Goal: Task Accomplishment & Management: Use online tool/utility

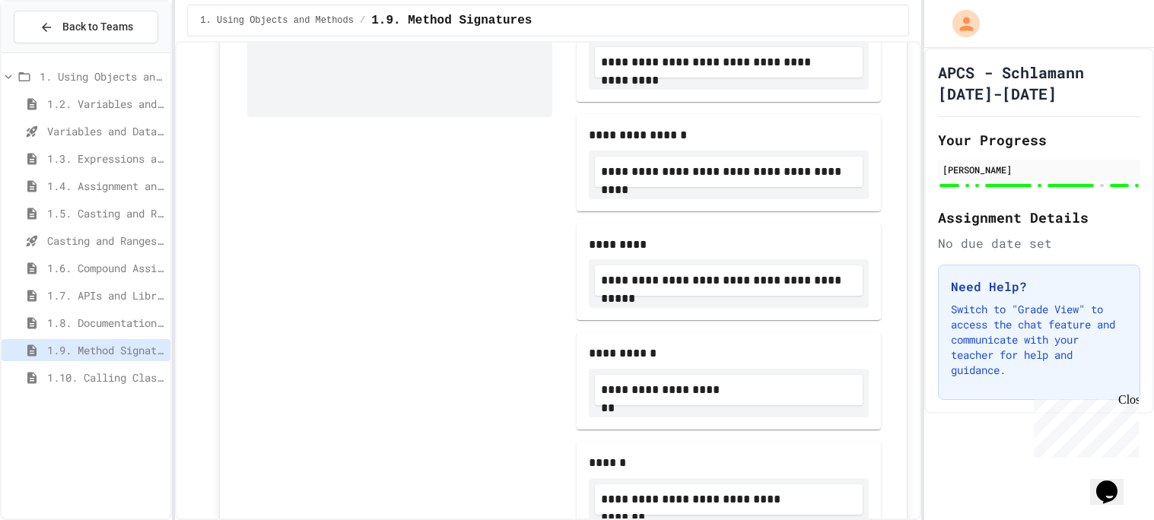
scroll to position [9696, 0]
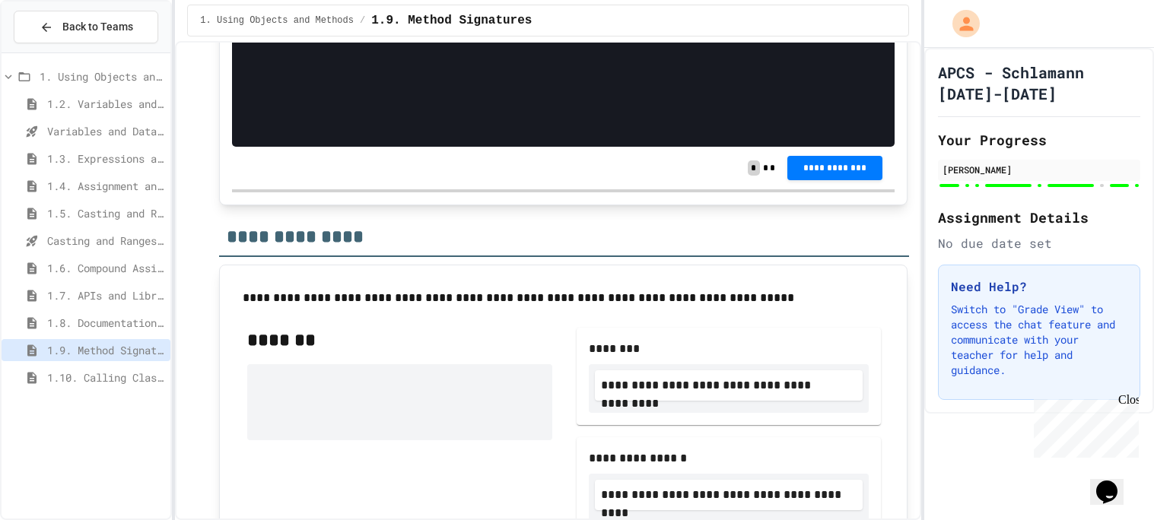
scroll to position [9351, 0]
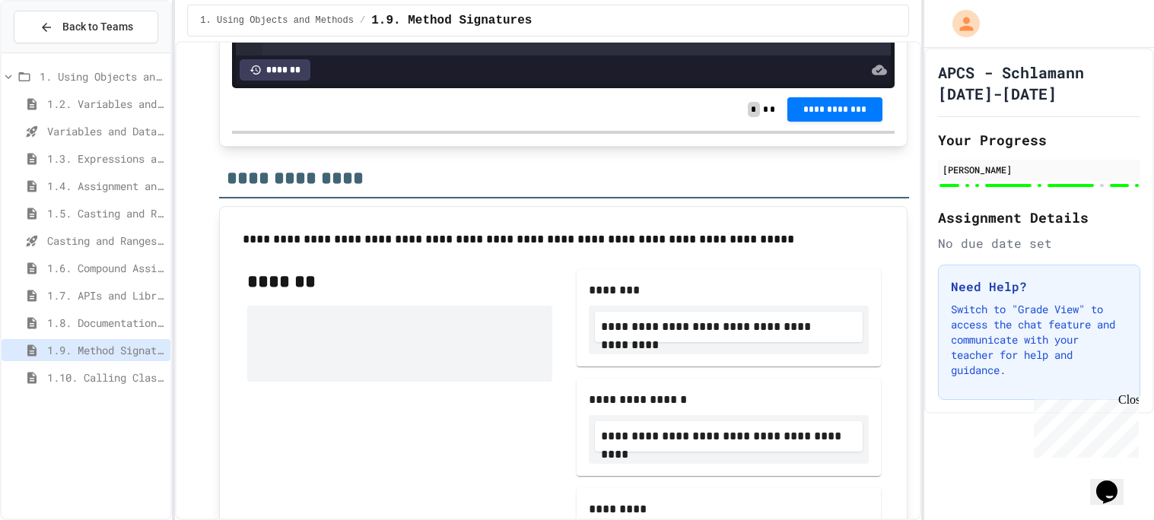
scroll to position [9415, 0]
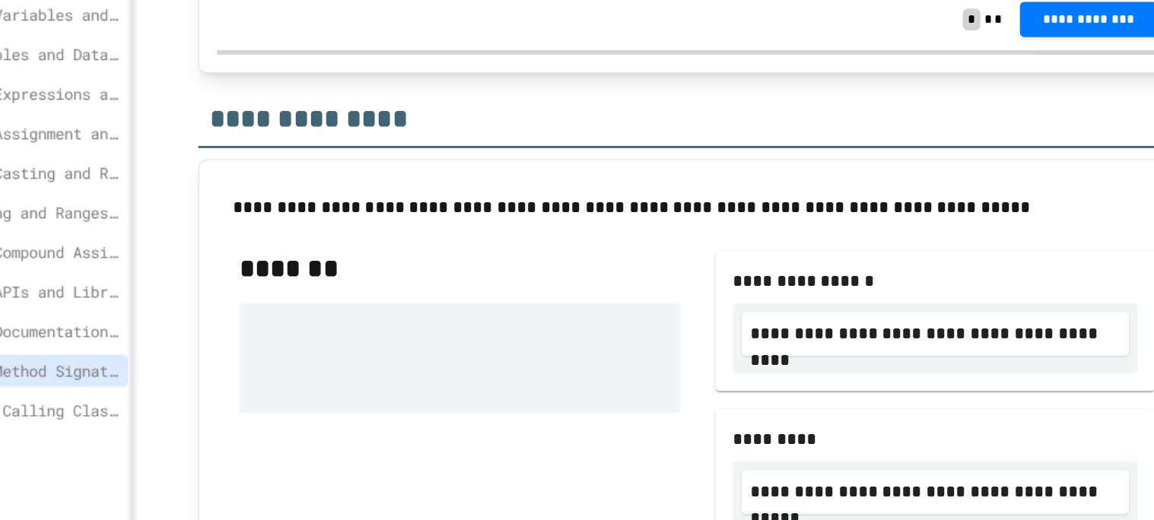
scroll to position [9419, 0]
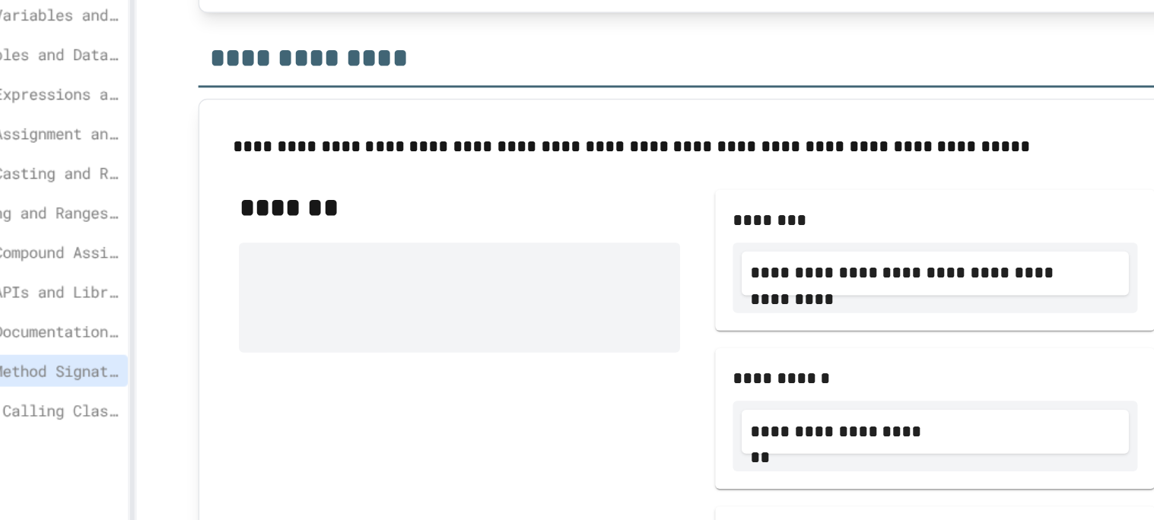
scroll to position [9478, 0]
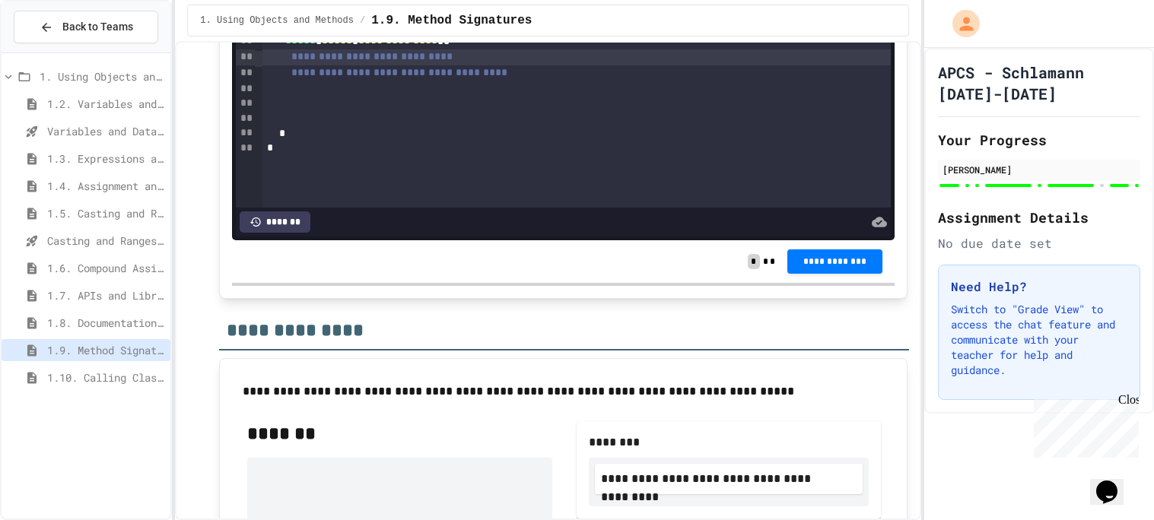
scroll to position [9190, 0]
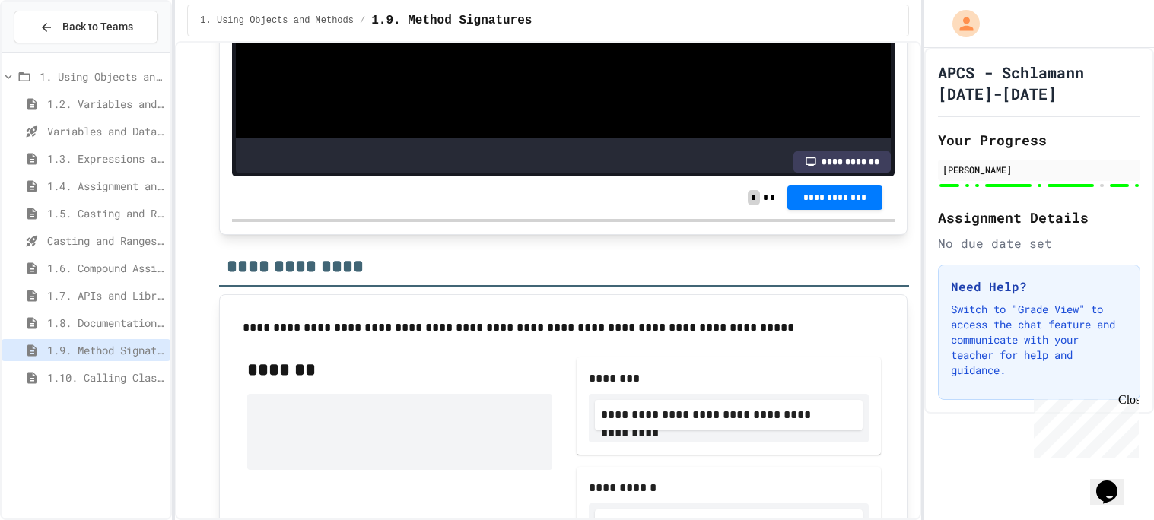
scroll to position [9355, 0]
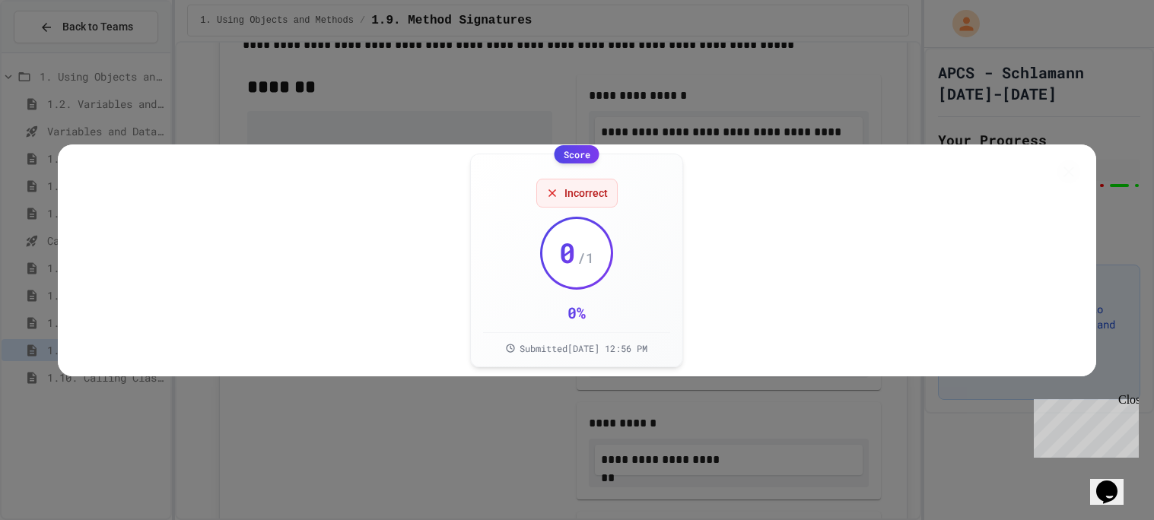
scroll to position [9610, 0]
drag, startPoint x: 1059, startPoint y: 164, endPoint x: 1050, endPoint y: 163, distance: 9.2
click at [1050, 163] on div "Score Incorrect 0 / 1 0 % Submitted [DATE] 12:56 PM" at bounding box center [577, 261] width 1038 height 232
click at [1071, 170] on icon at bounding box center [1069, 171] width 20 height 20
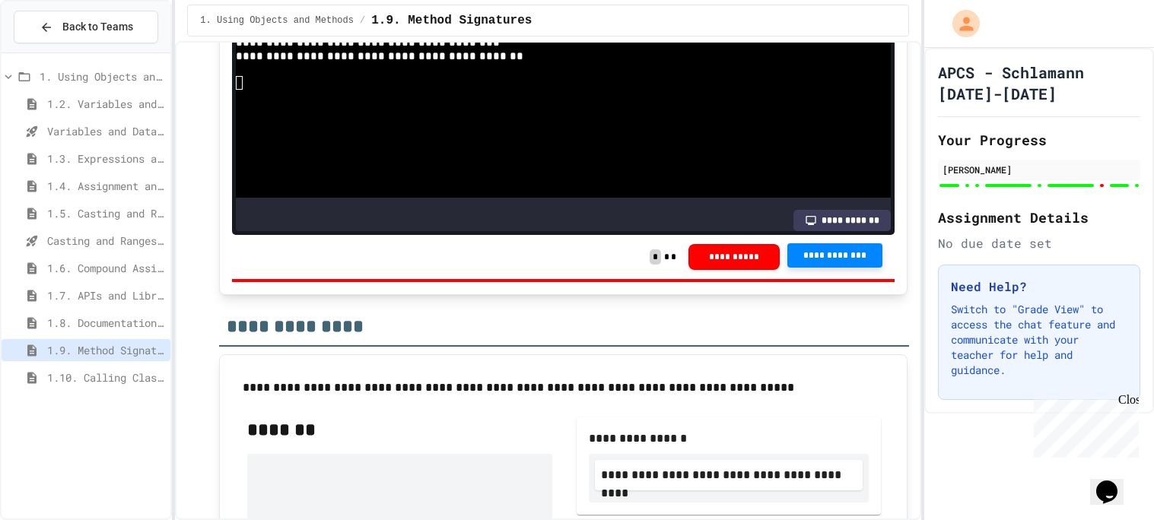
scroll to position [215, 0]
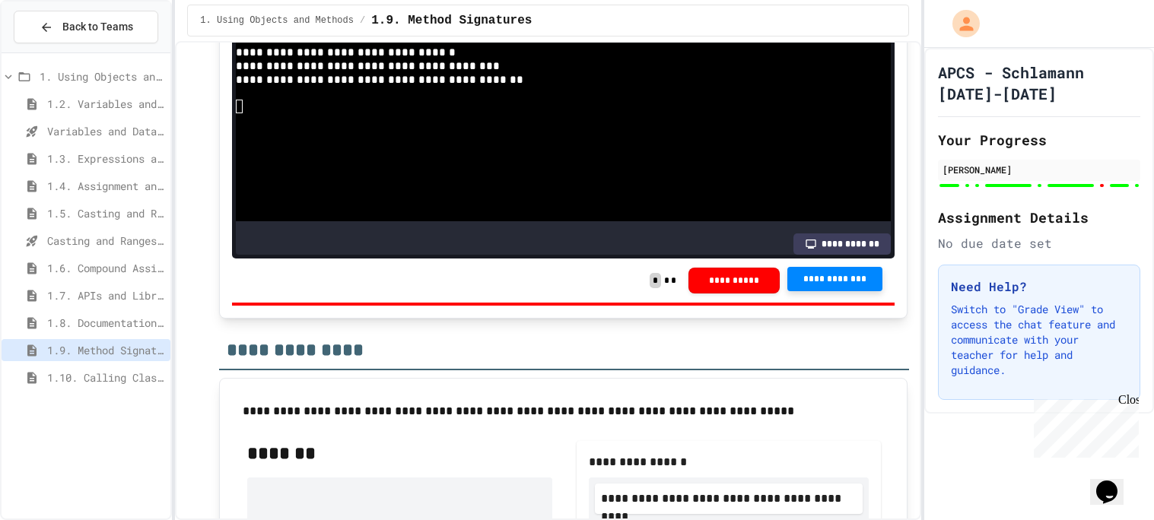
scroll to position [214, 0]
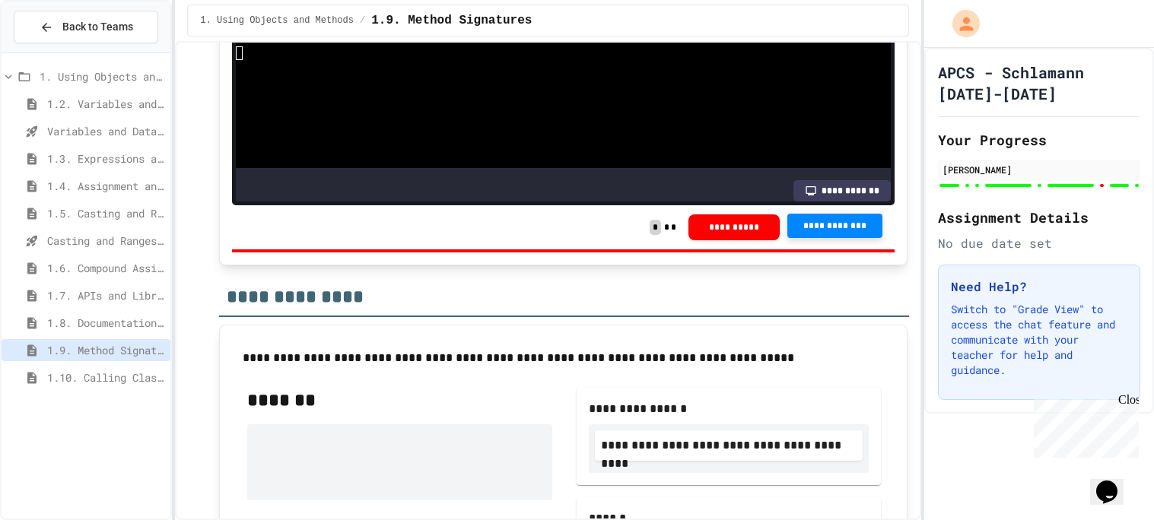
scroll to position [9294, 0]
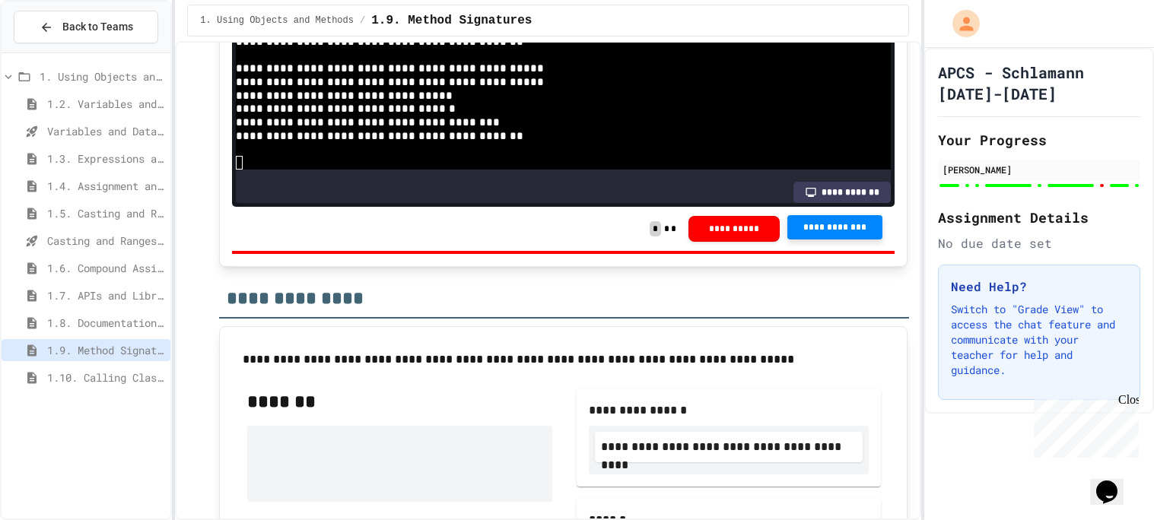
scroll to position [240, 0]
click at [916, 469] on div "**********" at bounding box center [548, 280] width 746 height 479
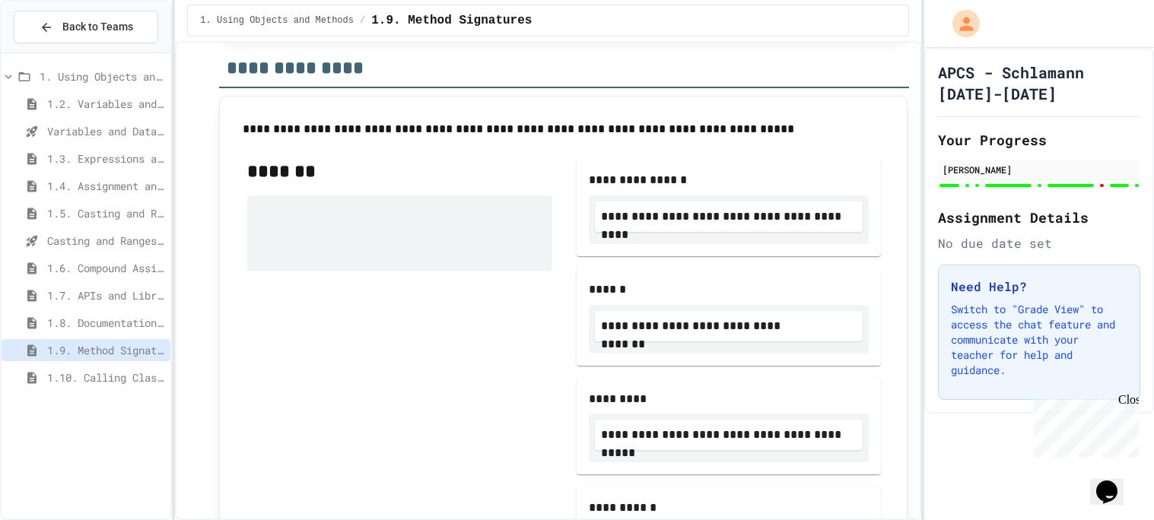
scroll to position [9476, 0]
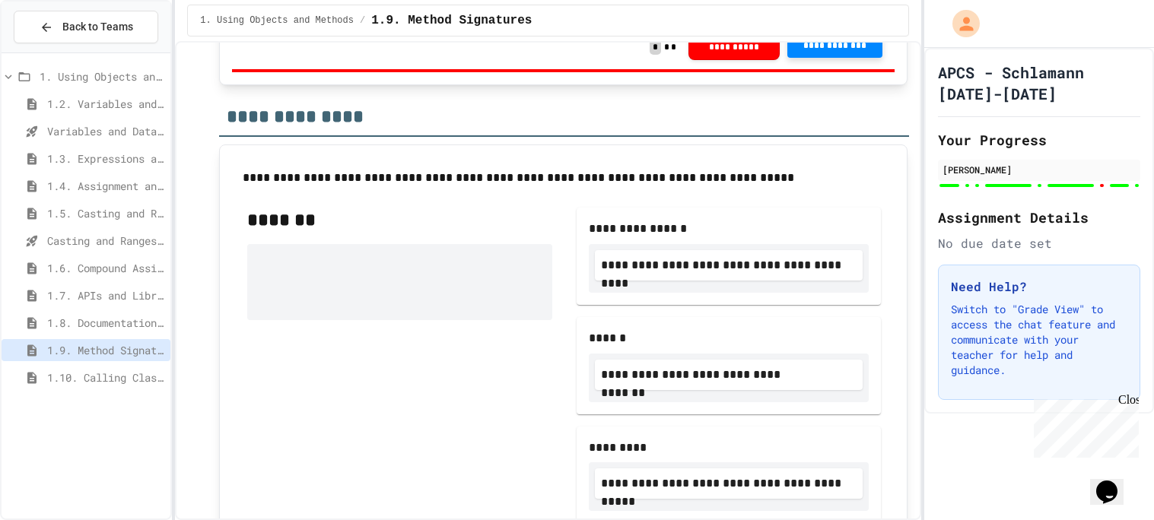
click at [833, 52] on span "**********" at bounding box center [834, 46] width 71 height 12
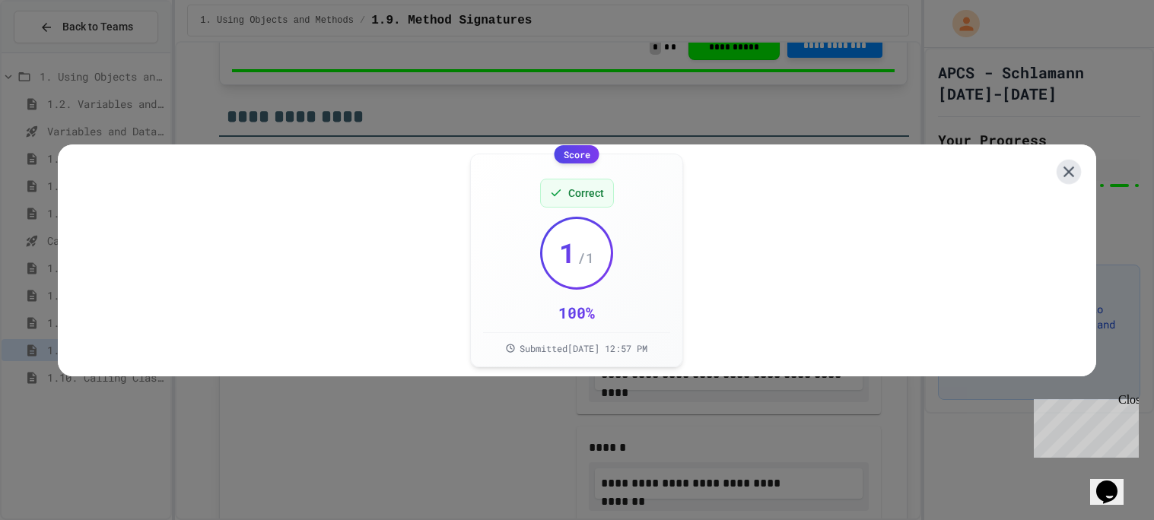
click at [1075, 162] on icon at bounding box center [1068, 171] width 18 height 18
